Goal: Information Seeking & Learning: Check status

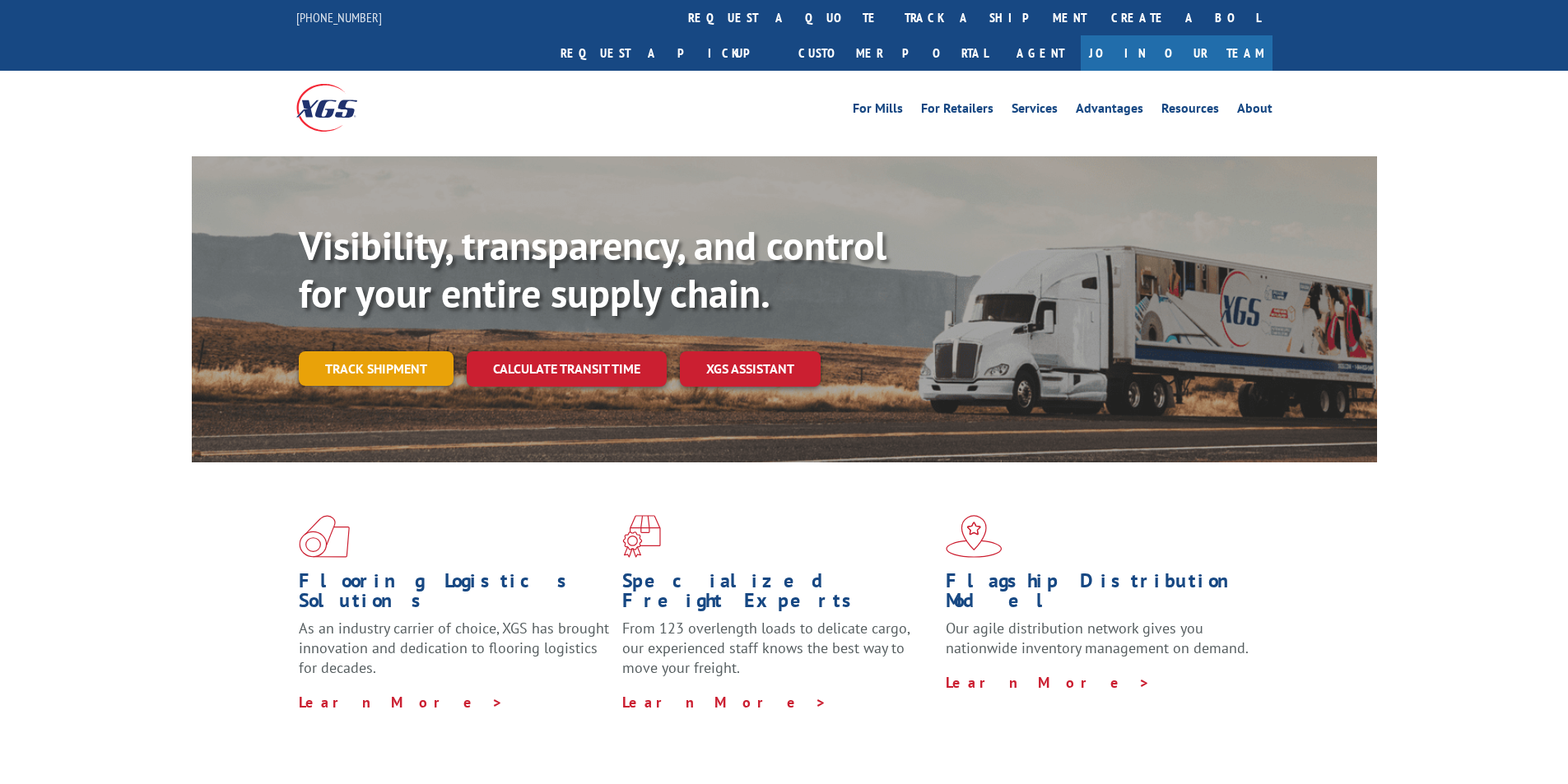
click at [395, 351] on link "Track shipment" at bounding box center [376, 368] width 155 height 34
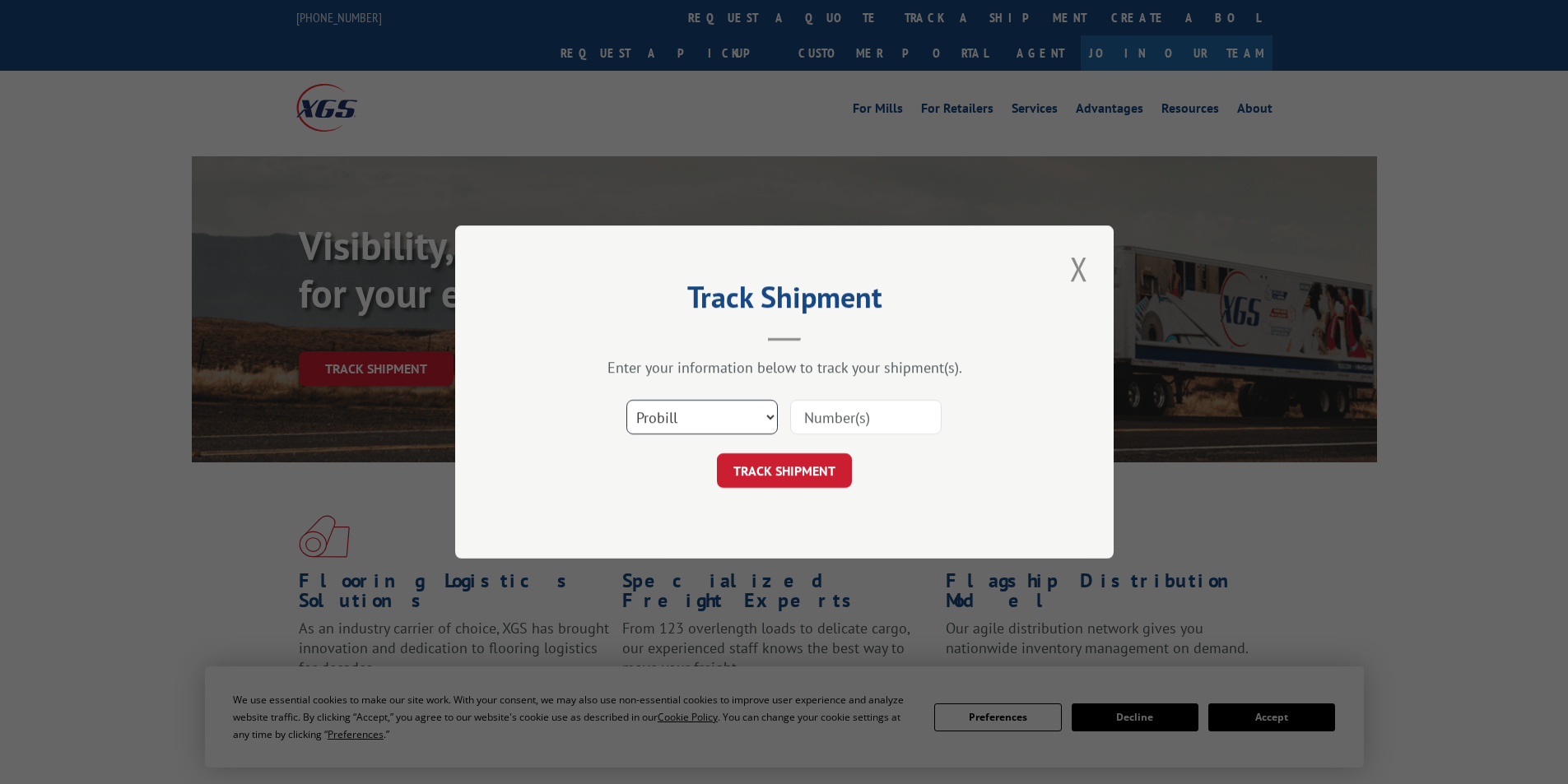
click at [711, 416] on select "Select category... Probill BOL PO" at bounding box center [702, 417] width 151 height 34
select select "bol"
click at [626, 400] on select "Select category... Probill BOL PO" at bounding box center [702, 417] width 151 height 34
click at [824, 415] on input at bounding box center [866, 417] width 151 height 34
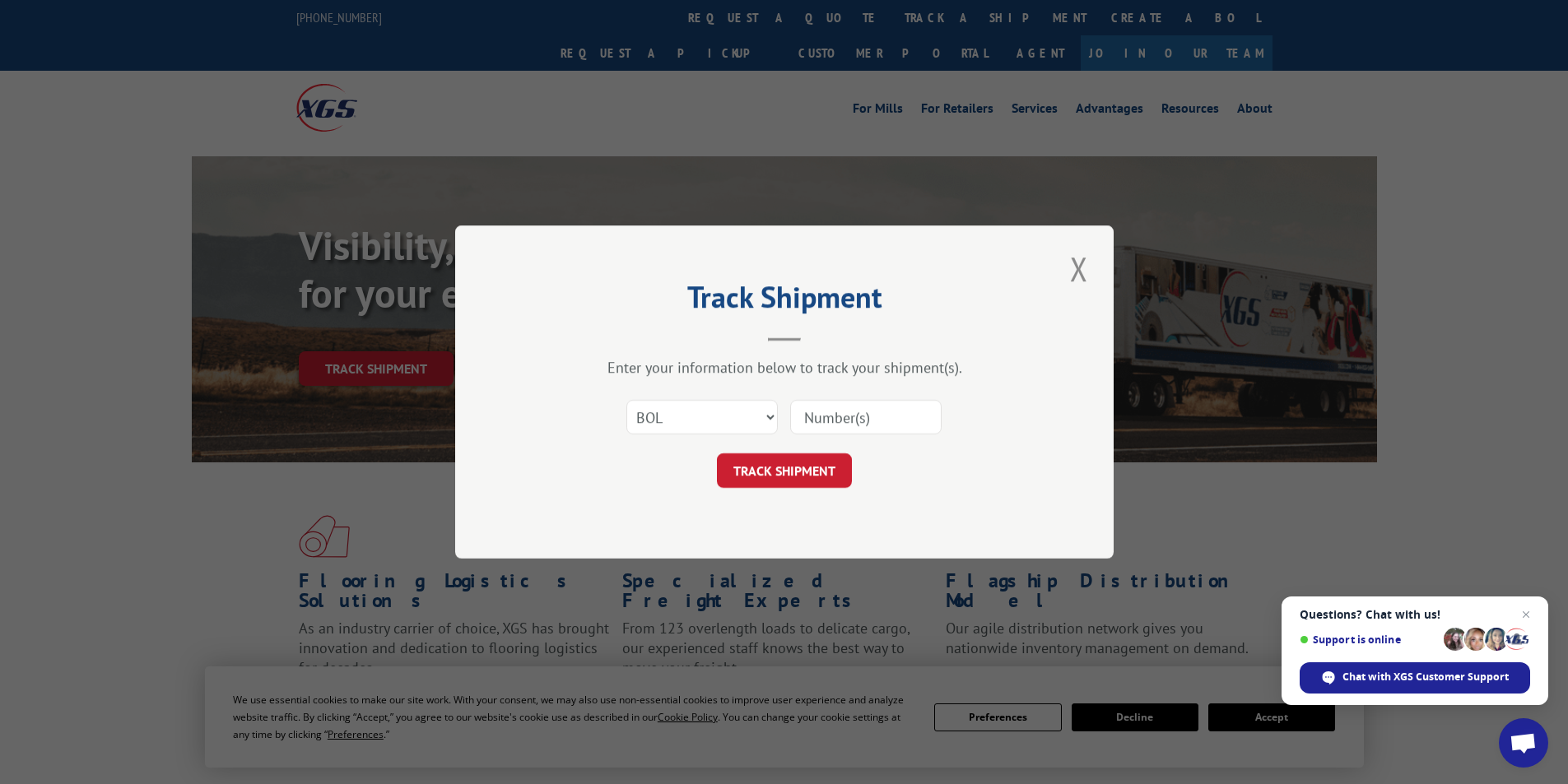
paste input "427524"
type input "427524"
click at [829, 471] on button "TRACK SHIPMENT" at bounding box center [784, 471] width 135 height 34
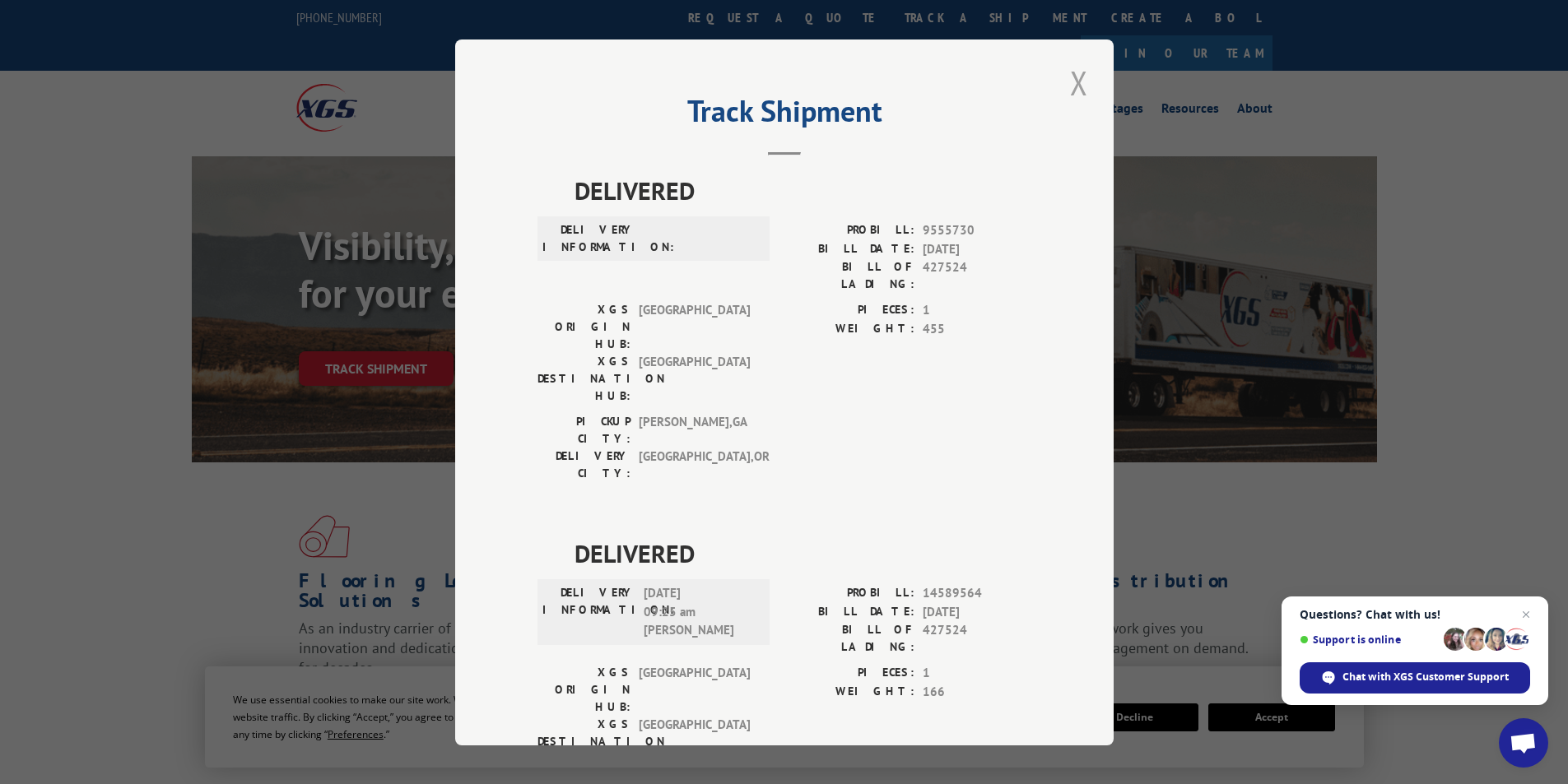
click at [1076, 83] on button "Close modal" at bounding box center [1078, 82] width 28 height 45
